Goal: Find specific page/section: Find specific page/section

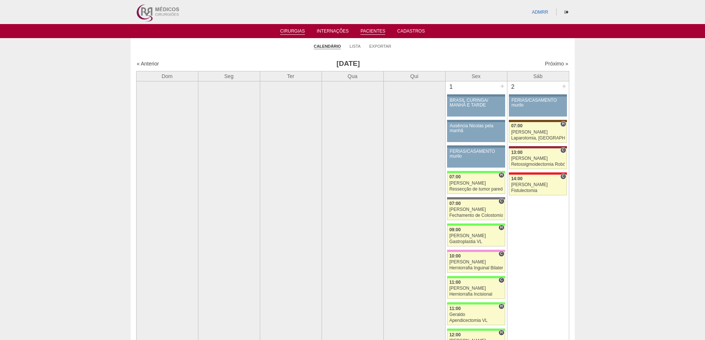
click at [374, 29] on link "Pacientes" at bounding box center [373, 32] width 25 height 6
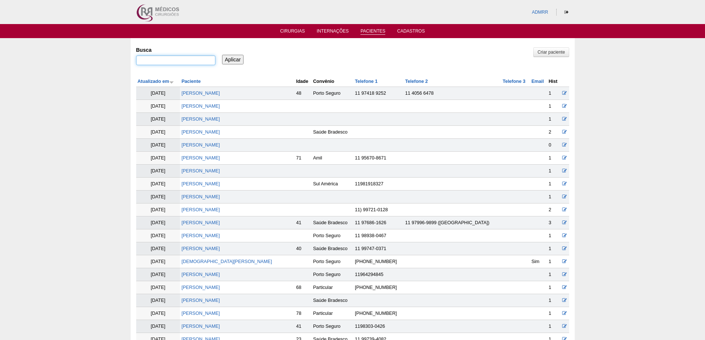
click at [161, 60] on input "Busca" at bounding box center [175, 61] width 79 height 10
type input ""carlos""
click at [222, 55] on input "Aplicar" at bounding box center [233, 60] width 22 height 10
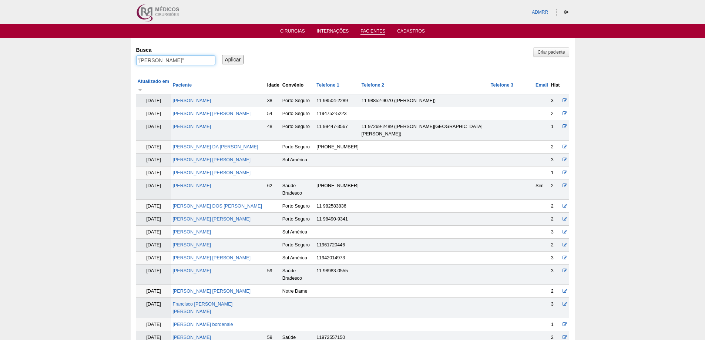
click at [173, 58] on input ""carlos"" at bounding box center [175, 61] width 79 height 10
type input ""[PERSON_NAME]""
click at [222, 55] on input "Aplicar" at bounding box center [233, 60] width 22 height 10
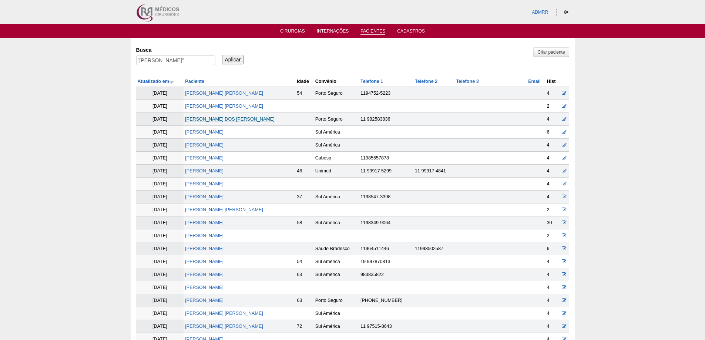
click at [209, 119] on link "[PERSON_NAME] DOS [PERSON_NAME]" at bounding box center [229, 119] width 89 height 5
click at [223, 121] on link "[PERSON_NAME] DOS [PERSON_NAME]" at bounding box center [229, 119] width 89 height 5
